Goal: Task Accomplishment & Management: Complete application form

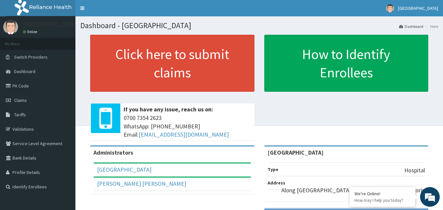
click at [20, 97] on span "Claims" at bounding box center [20, 100] width 13 height 6
drag, startPoint x: 0, startPoint y: 0, endPoint x: 20, endPoint y: 97, distance: 99.5
click at [20, 97] on span "Claims" at bounding box center [20, 100] width 13 height 6
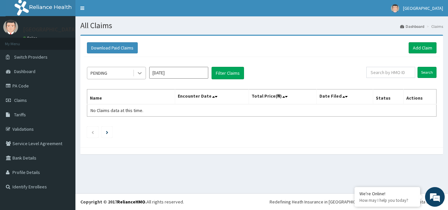
click at [138, 73] on icon at bounding box center [140, 74] width 4 height 2
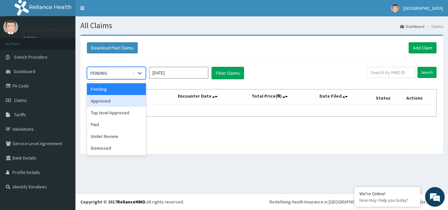
click at [118, 102] on div "Approved" at bounding box center [116, 101] width 59 height 12
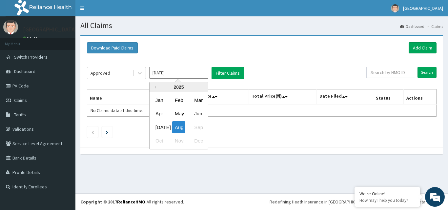
click at [175, 74] on input "[DATE]" at bounding box center [178, 73] width 59 height 12
click at [159, 126] on div "Jul" at bounding box center [159, 127] width 13 height 12
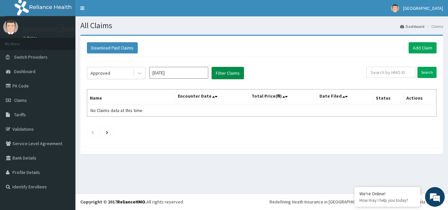
click at [233, 73] on button "Filter Claims" at bounding box center [228, 73] width 32 height 12
click at [169, 75] on input "Jul 2025" at bounding box center [178, 73] width 59 height 12
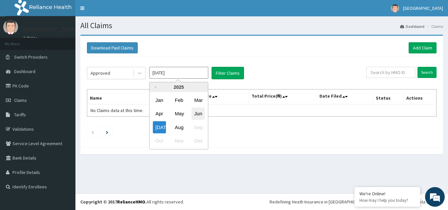
click at [198, 114] on div "Jun" at bounding box center [198, 114] width 13 height 12
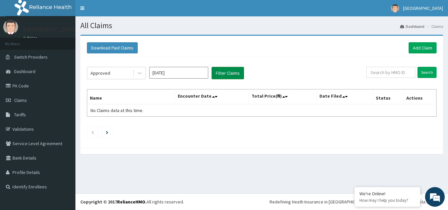
click at [232, 76] on button "Filter Claims" at bounding box center [228, 73] width 32 height 12
click at [140, 72] on icon at bounding box center [139, 73] width 7 height 7
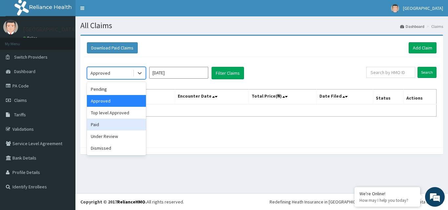
click at [104, 127] on div "Paid" at bounding box center [116, 125] width 59 height 12
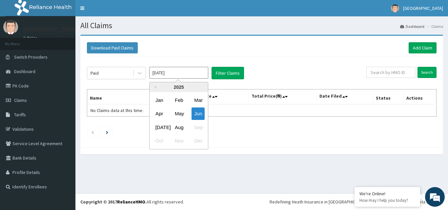
click at [201, 74] on input "Jun 2025" at bounding box center [178, 73] width 59 height 12
click at [162, 123] on div "Jul" at bounding box center [159, 127] width 13 height 12
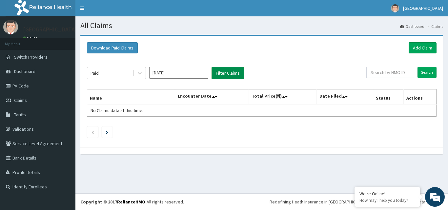
click at [231, 74] on button "Filter Claims" at bounding box center [228, 73] width 32 height 12
click at [118, 49] on button "Download Paid Claims" at bounding box center [112, 47] width 51 height 11
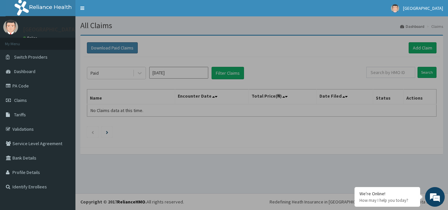
click at [118, 49] on body "R EL Toggle navigation Ajifat Medical Center Ajifat Medical Center - ajifatmedi…" at bounding box center [224, 105] width 448 height 210
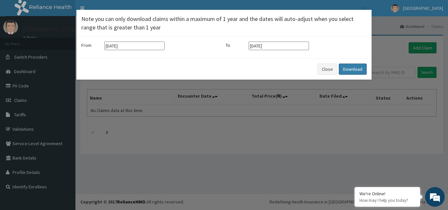
click at [351, 67] on button "Download" at bounding box center [353, 69] width 28 height 11
click at [327, 68] on button "Close" at bounding box center [328, 69] width 20 height 11
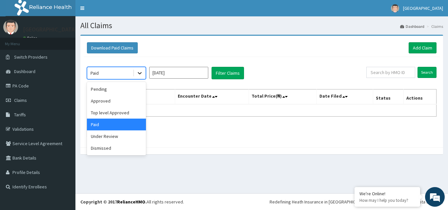
click at [142, 74] on icon at bounding box center [139, 73] width 7 height 7
click at [123, 112] on div "Top level Approved" at bounding box center [116, 113] width 59 height 12
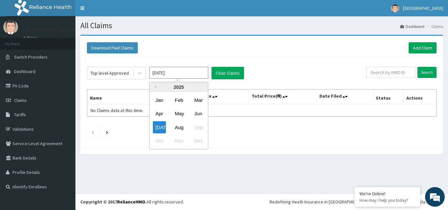
click at [178, 74] on input "Jul 2025" at bounding box center [178, 73] width 59 height 12
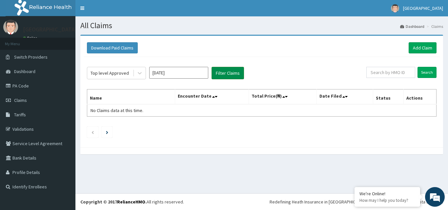
click at [225, 75] on button "Filter Claims" at bounding box center [228, 73] width 32 height 12
click at [175, 76] on input "Jul 2025" at bounding box center [178, 73] width 59 height 12
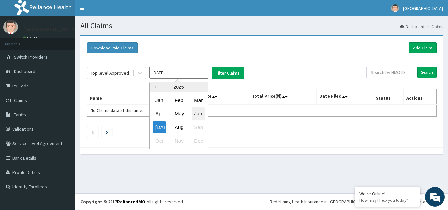
click at [197, 114] on div "Jun" at bounding box center [198, 114] width 13 height 12
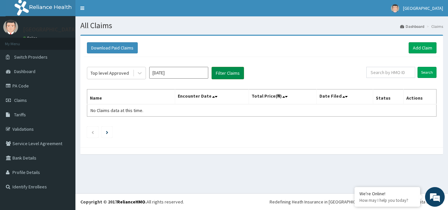
click at [226, 74] on button "Filter Claims" at bounding box center [228, 73] width 32 height 12
click at [137, 74] on icon at bounding box center [139, 73] width 7 height 7
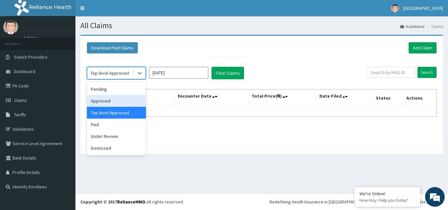
click at [114, 104] on div "Approved" at bounding box center [116, 101] width 59 height 12
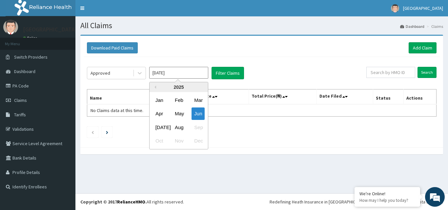
click at [171, 76] on input "Jun 2025" at bounding box center [178, 73] width 59 height 12
click at [162, 129] on div "Jul" at bounding box center [159, 127] width 13 height 12
type input "Jul 2025"
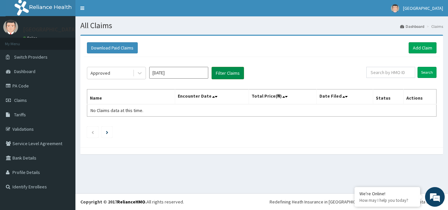
click at [225, 73] on button "Filter Claims" at bounding box center [228, 73] width 32 height 12
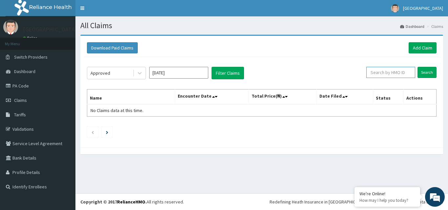
click at [398, 71] on input "text" at bounding box center [390, 72] width 49 height 11
type input "LPD/10119/D"
click at [428, 70] on input "Search" at bounding box center [427, 72] width 19 height 11
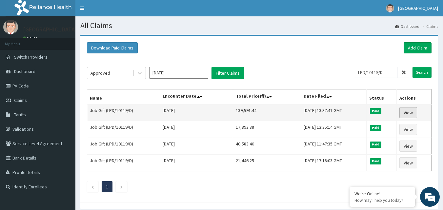
click at [407, 114] on link "View" at bounding box center [409, 112] width 18 height 11
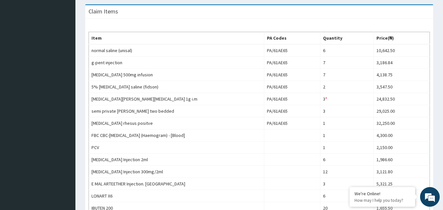
scroll to position [29, 0]
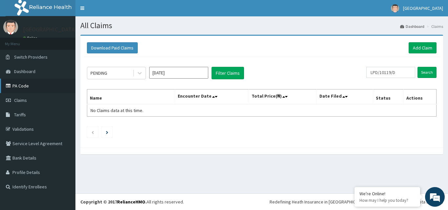
click at [22, 87] on link "PA Code" at bounding box center [37, 86] width 75 height 14
click at [419, 47] on link "Add Claim" at bounding box center [423, 47] width 28 height 11
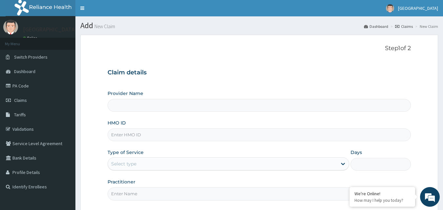
type input "[GEOGRAPHIC_DATA]"
click at [207, 136] on input "HMO ID" at bounding box center [260, 135] width 304 height 13
type input "AVL/10234/C"
click at [344, 167] on icon at bounding box center [343, 164] width 7 height 7
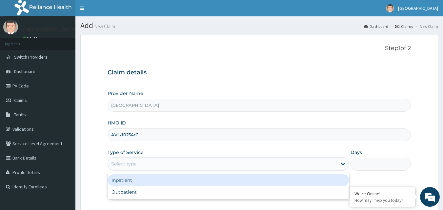
click at [271, 185] on div "Inpatient" at bounding box center [229, 181] width 242 height 12
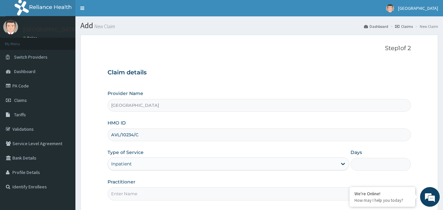
click at [365, 164] on input "Days" at bounding box center [381, 164] width 60 height 13
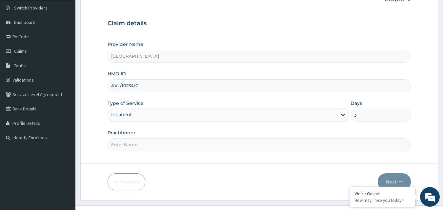
scroll to position [61, 0]
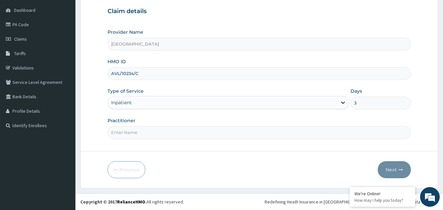
type input "3"
click at [122, 131] on input "Practitioner" at bounding box center [260, 132] width 304 height 13
type input "[PERSON_NAME]"
click at [388, 167] on button "Next" at bounding box center [394, 169] width 33 height 17
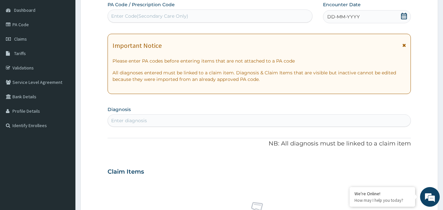
click at [226, 16] on div "Enter Code(Secondary Care Only)" at bounding box center [210, 16] width 205 height 10
click at [404, 17] on icon at bounding box center [404, 16] width 6 height 7
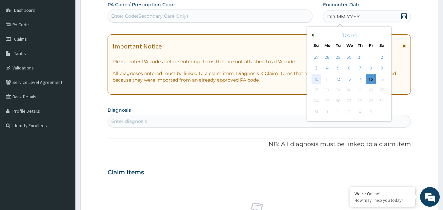
click at [313, 80] on div "10" at bounding box center [317, 79] width 10 height 10
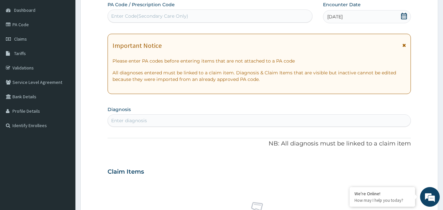
click at [133, 119] on div "Enter diagnosis" at bounding box center [129, 120] width 36 height 7
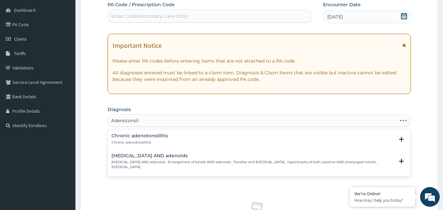
type input "Adenotonsill"
click at [129, 138] on h4 "Chronic adenotonsillitis" at bounding box center [140, 136] width 56 height 5
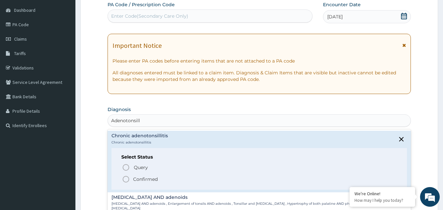
click at [125, 178] on icon "status option filled" at bounding box center [126, 180] width 8 height 8
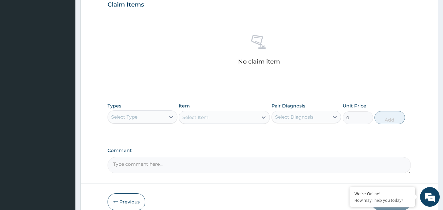
scroll to position [232, 0]
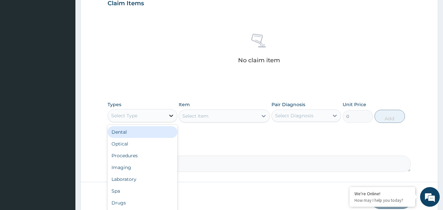
click at [169, 114] on icon at bounding box center [171, 116] width 7 height 7
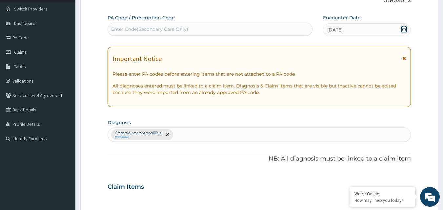
scroll to position [31, 0]
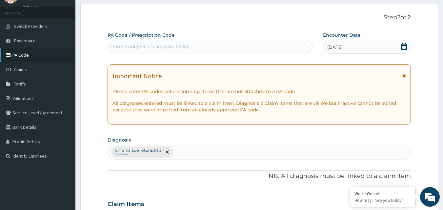
click at [9, 52] on link "PA Code" at bounding box center [37, 55] width 75 height 14
